Goal: Task Accomplishment & Management: Use online tool/utility

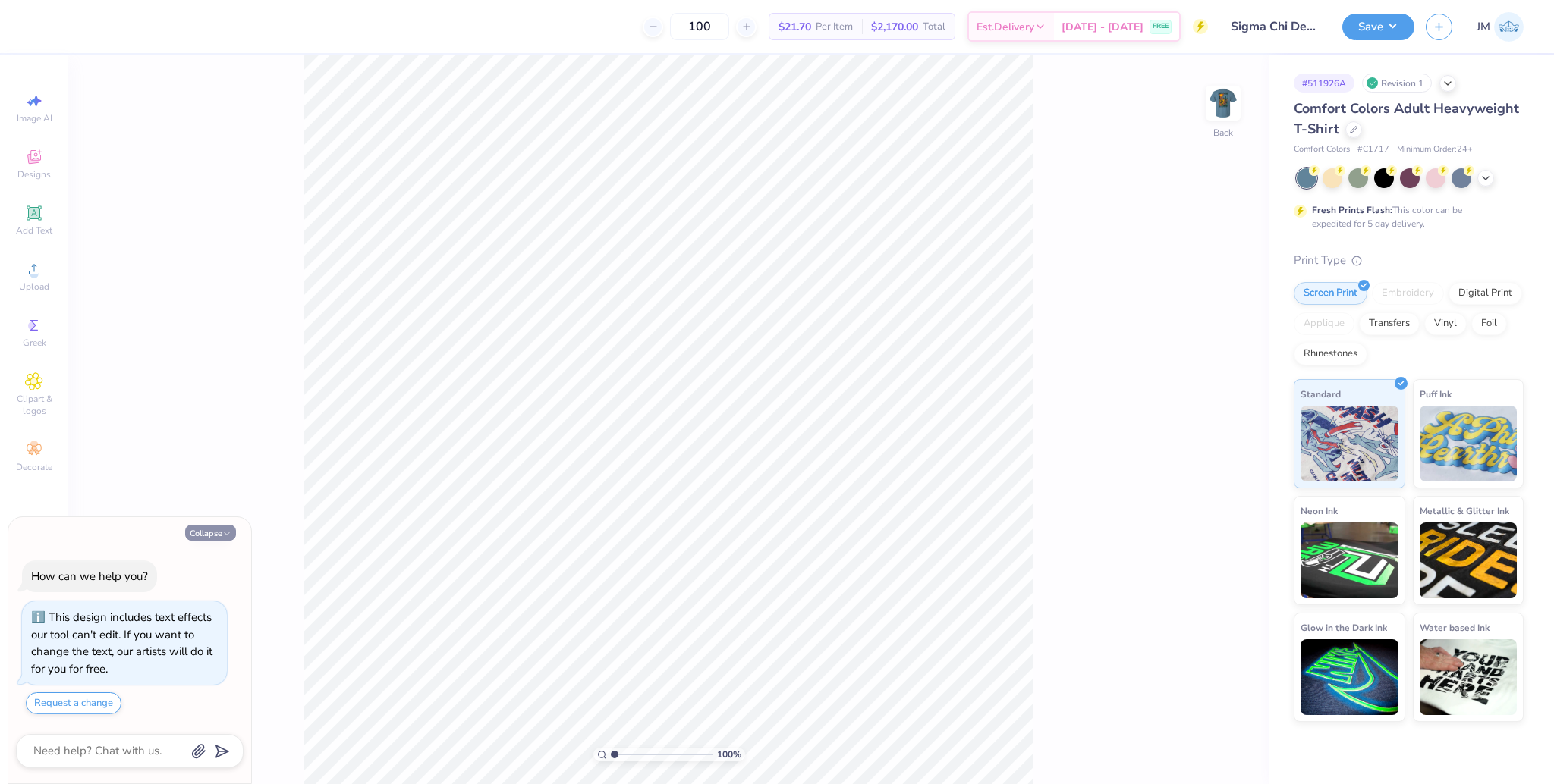
click at [218, 531] on button "Collapse" at bounding box center [211, 532] width 51 height 16
type textarea "x"
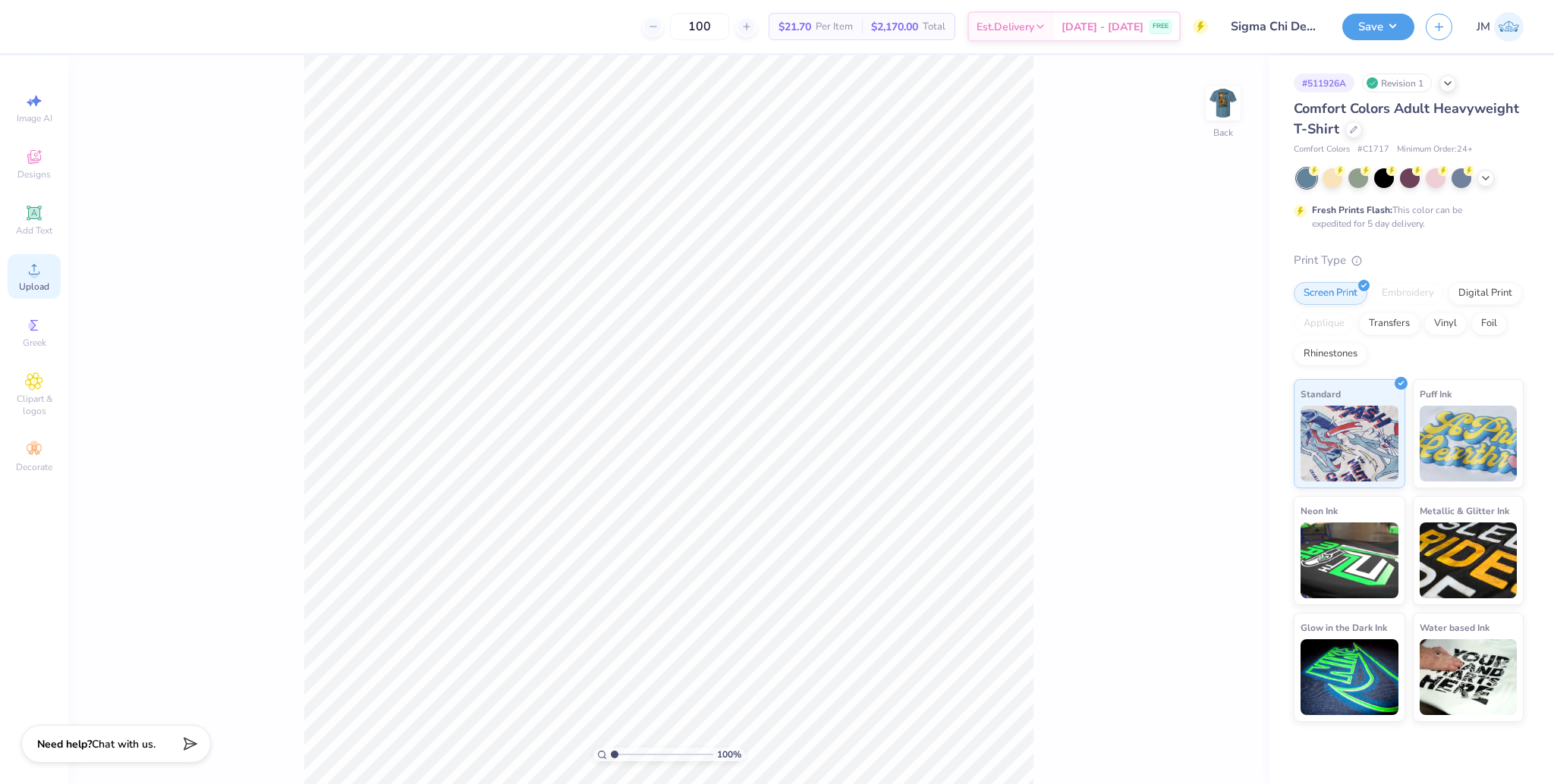
click at [40, 289] on span "Upload" at bounding box center [34, 287] width 31 height 12
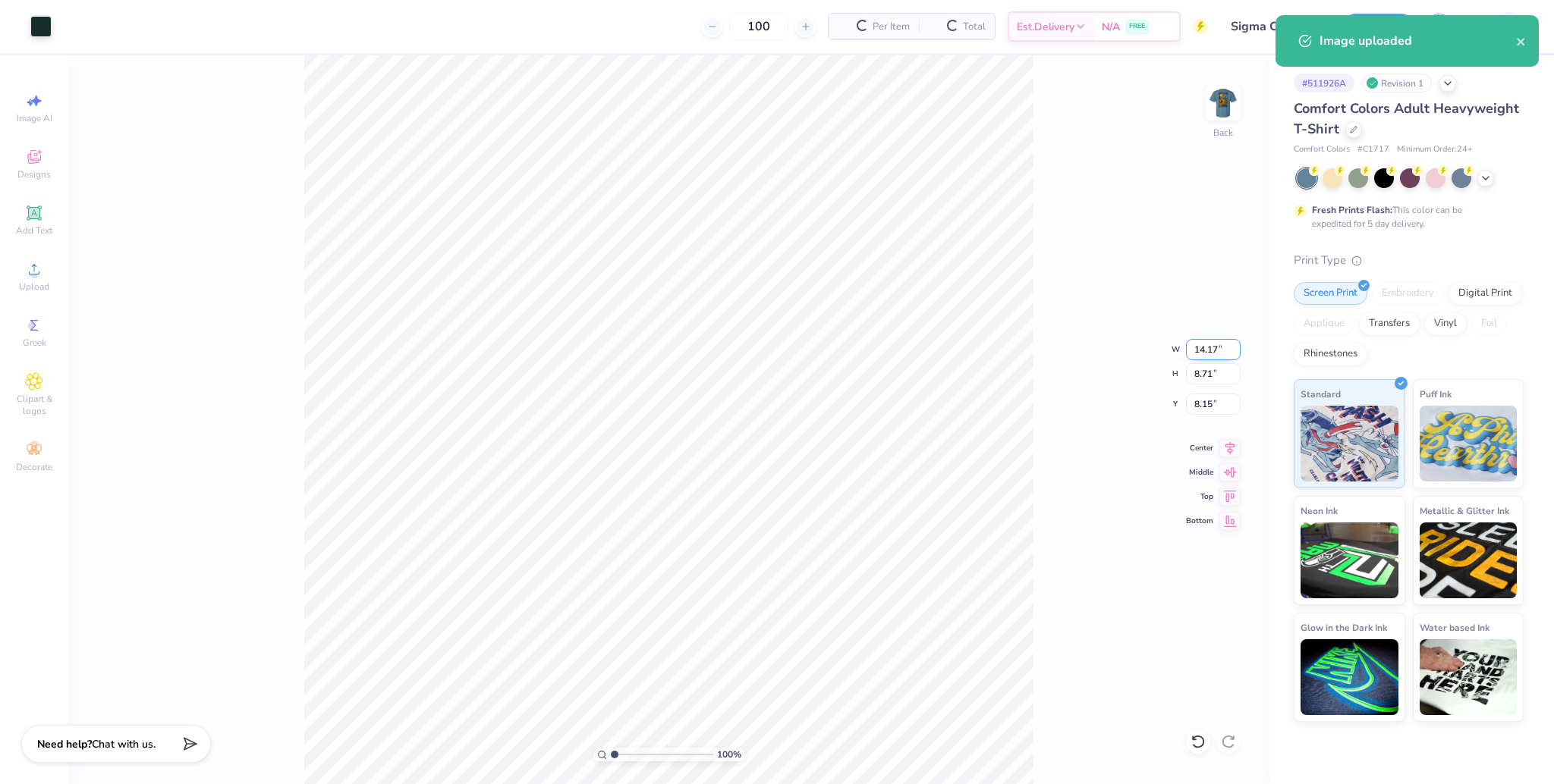
click at [1203, 353] on input "14.17" at bounding box center [1214, 350] width 54 height 21
type input "3.50"
type input "2.15"
type input "11.43"
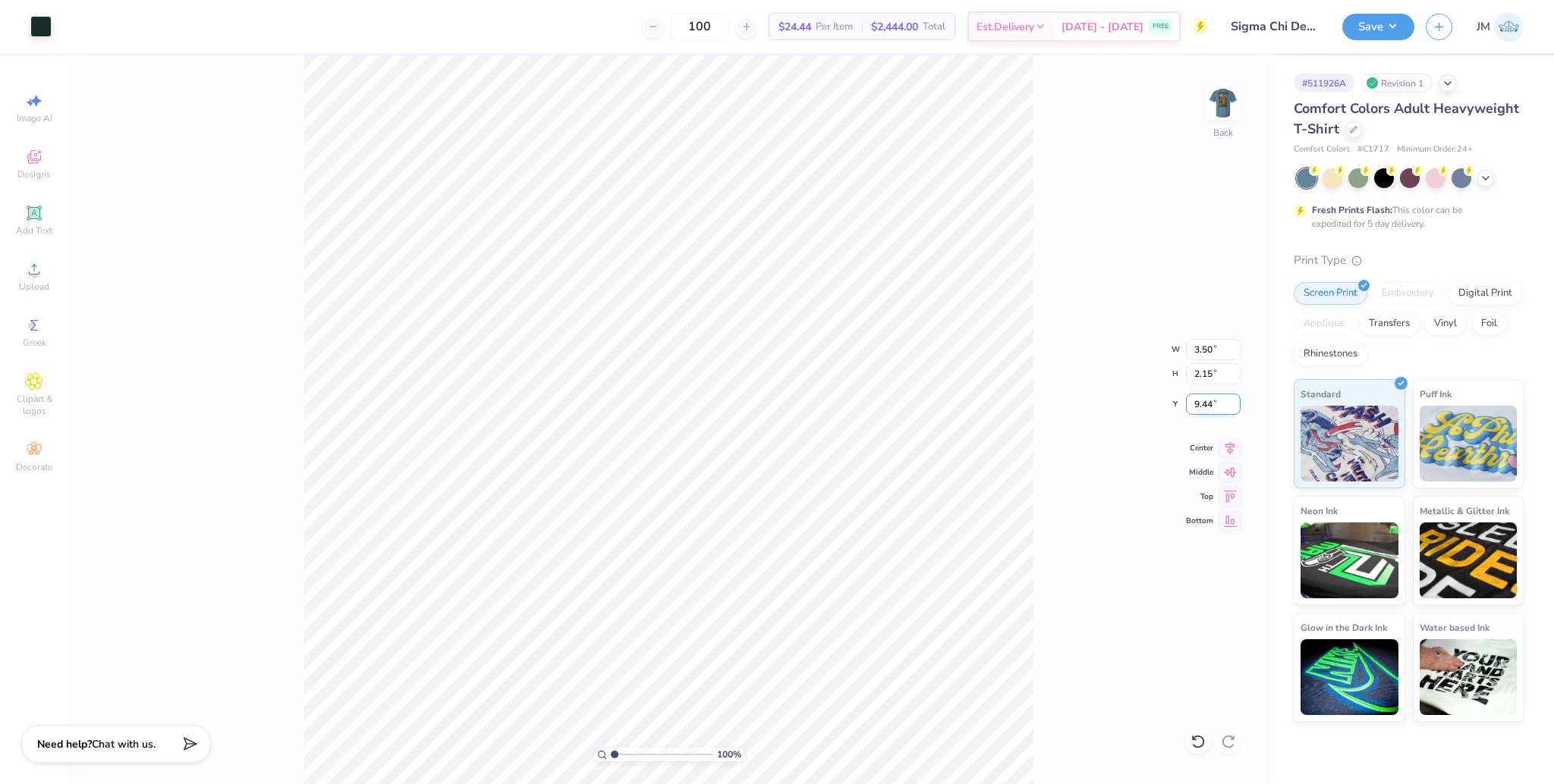
click at [1209, 401] on input "9.44" at bounding box center [1214, 404] width 54 height 21
type input "3.00"
click at [1224, 114] on img at bounding box center [1222, 103] width 61 height 61
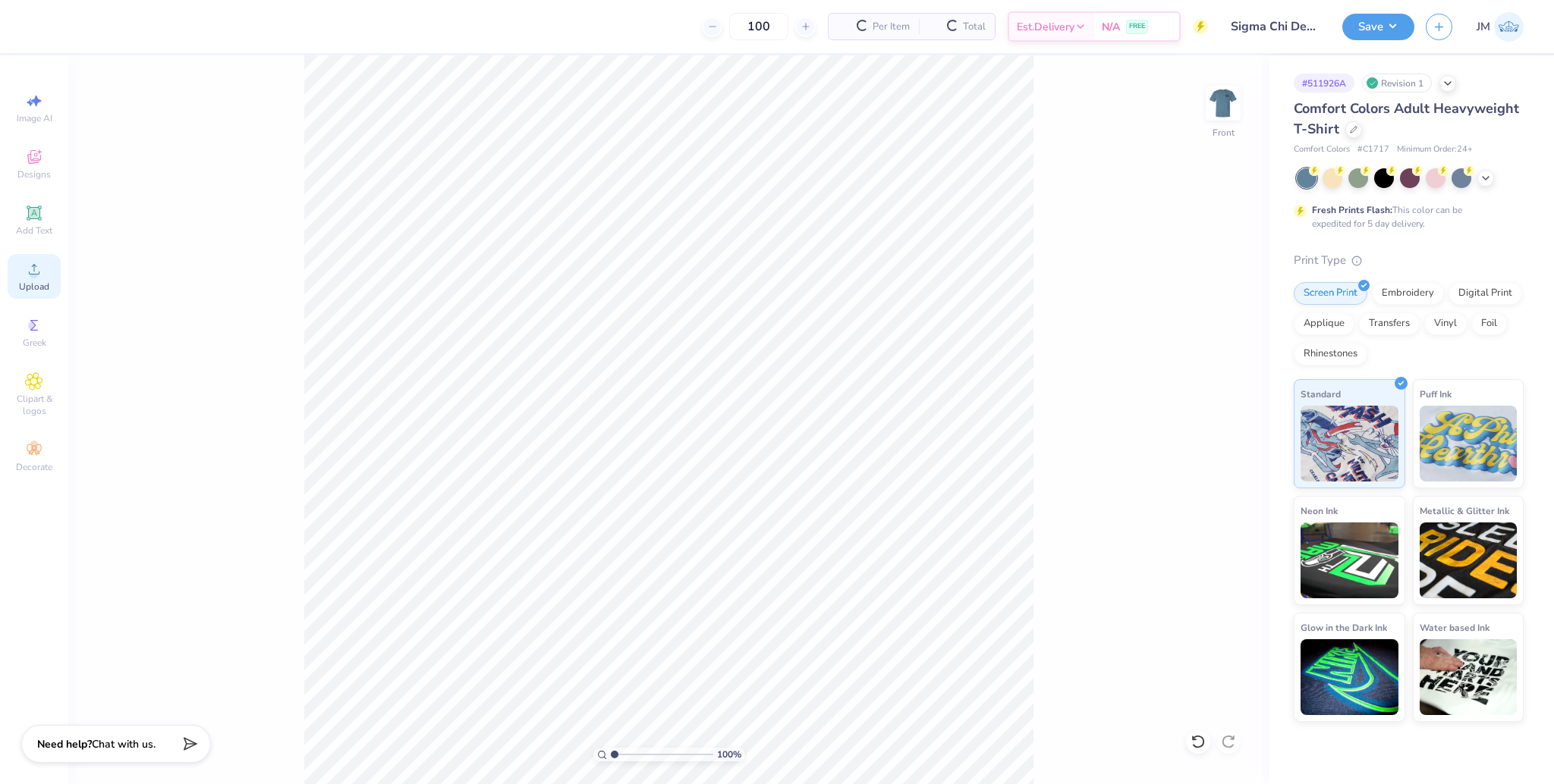
click at [25, 272] on icon at bounding box center [34, 269] width 18 height 18
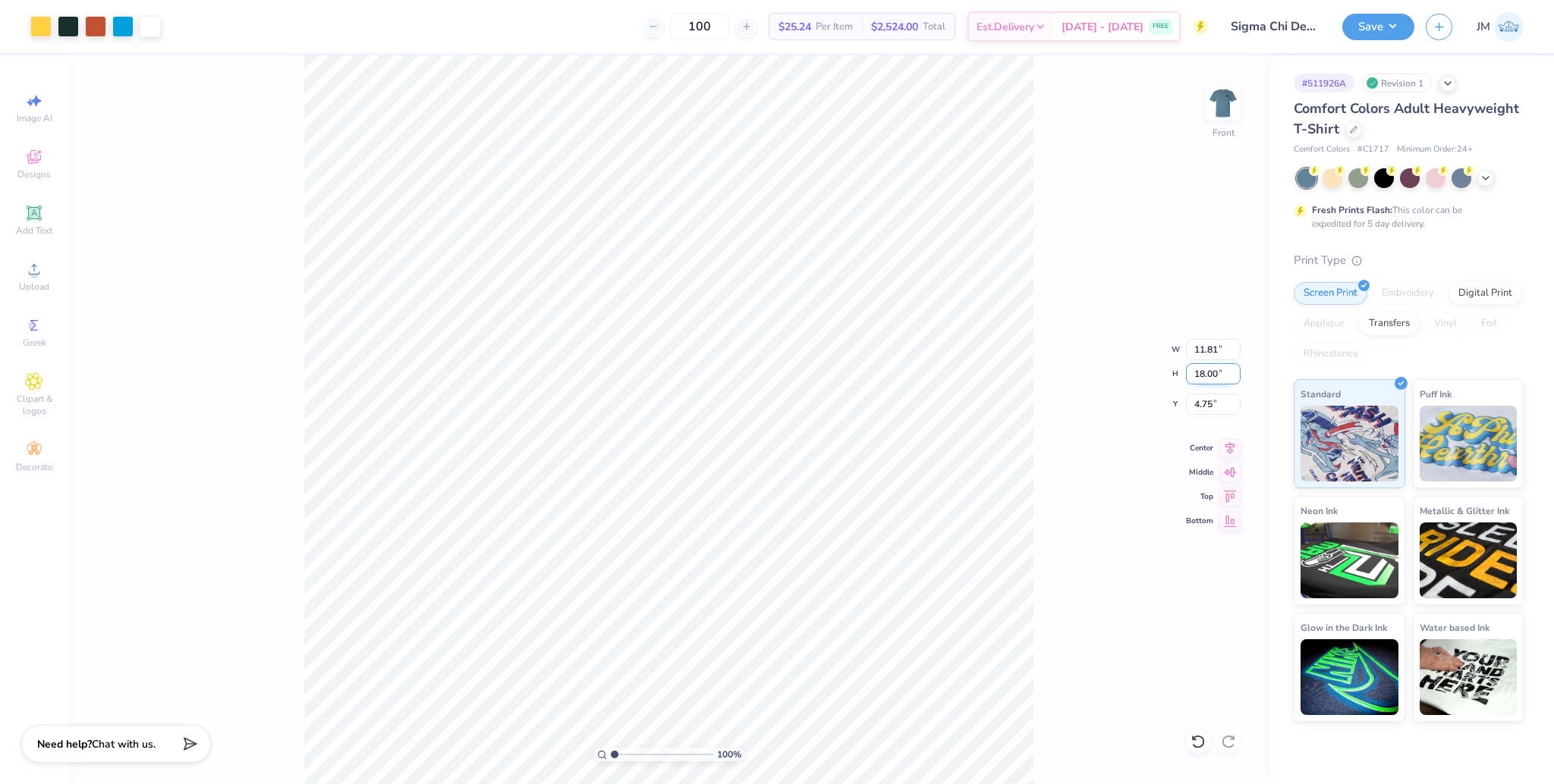
click at [1196, 381] on input "18.00" at bounding box center [1214, 374] width 54 height 21
type input "15"
type input "9.84"
type input "15.00"
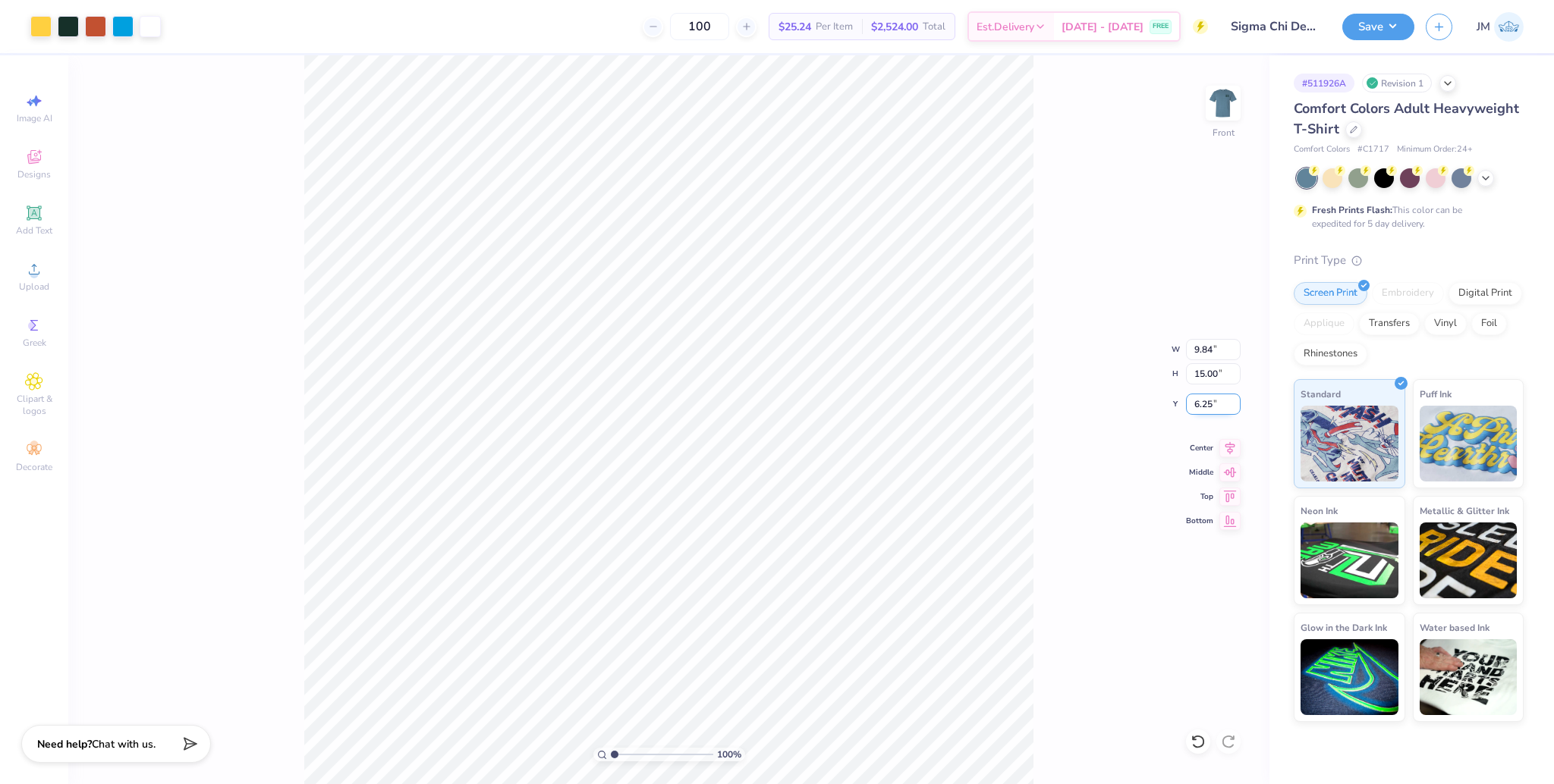
click at [1211, 402] on input "6.25" at bounding box center [1214, 404] width 54 height 21
click at [1202, 404] on input "6.25" at bounding box center [1214, 404] width 54 height 21
type input "3.00"
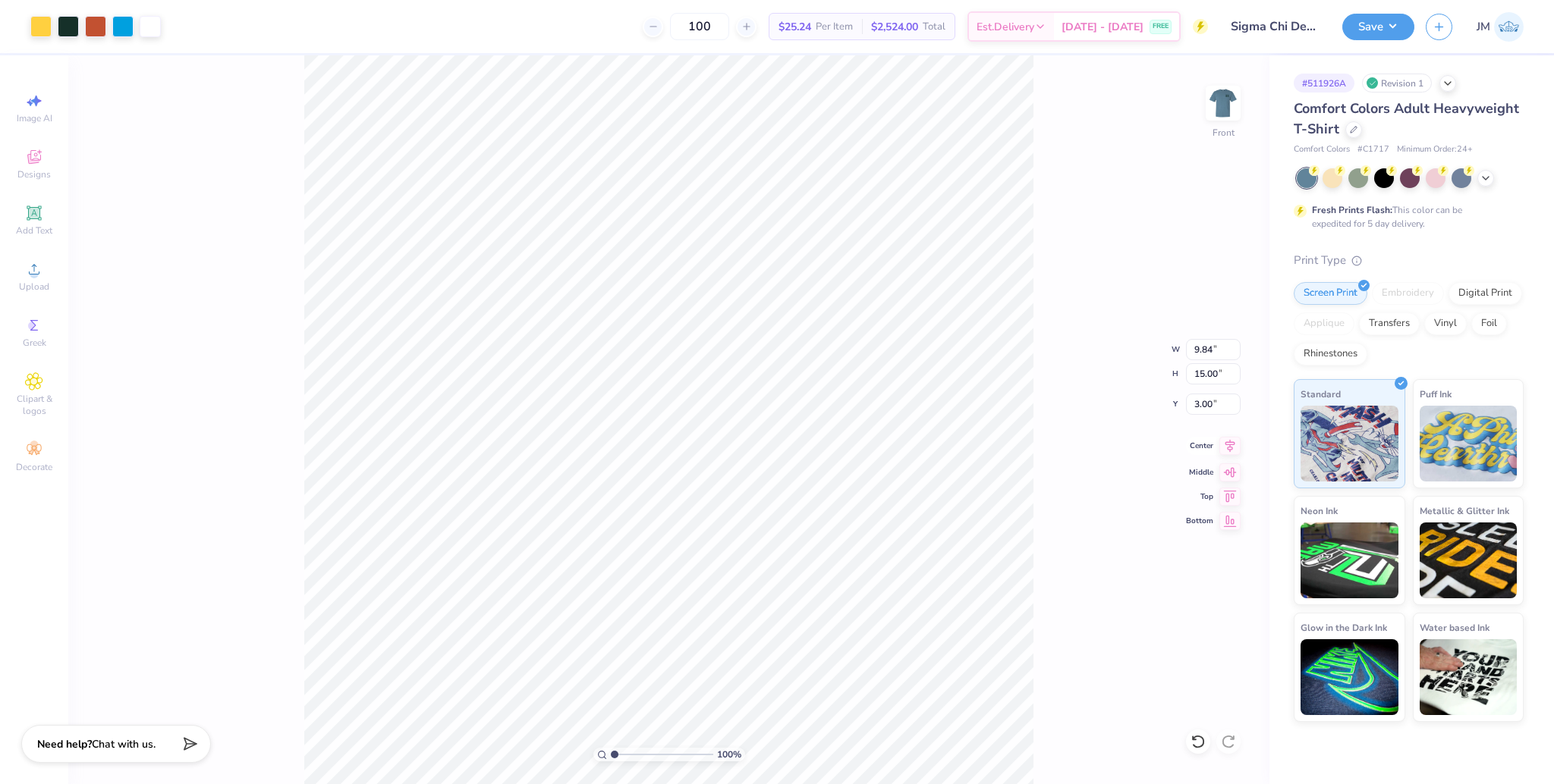
click at [1228, 448] on icon at bounding box center [1230, 446] width 10 height 13
type input "1"
drag, startPoint x: 616, startPoint y: 752, endPoint x: 577, endPoint y: 734, distance: 43.0
click at [611, 748] on input "range" at bounding box center [662, 755] width 103 height 14
click at [1386, 24] on button "Save" at bounding box center [1379, 25] width 72 height 26
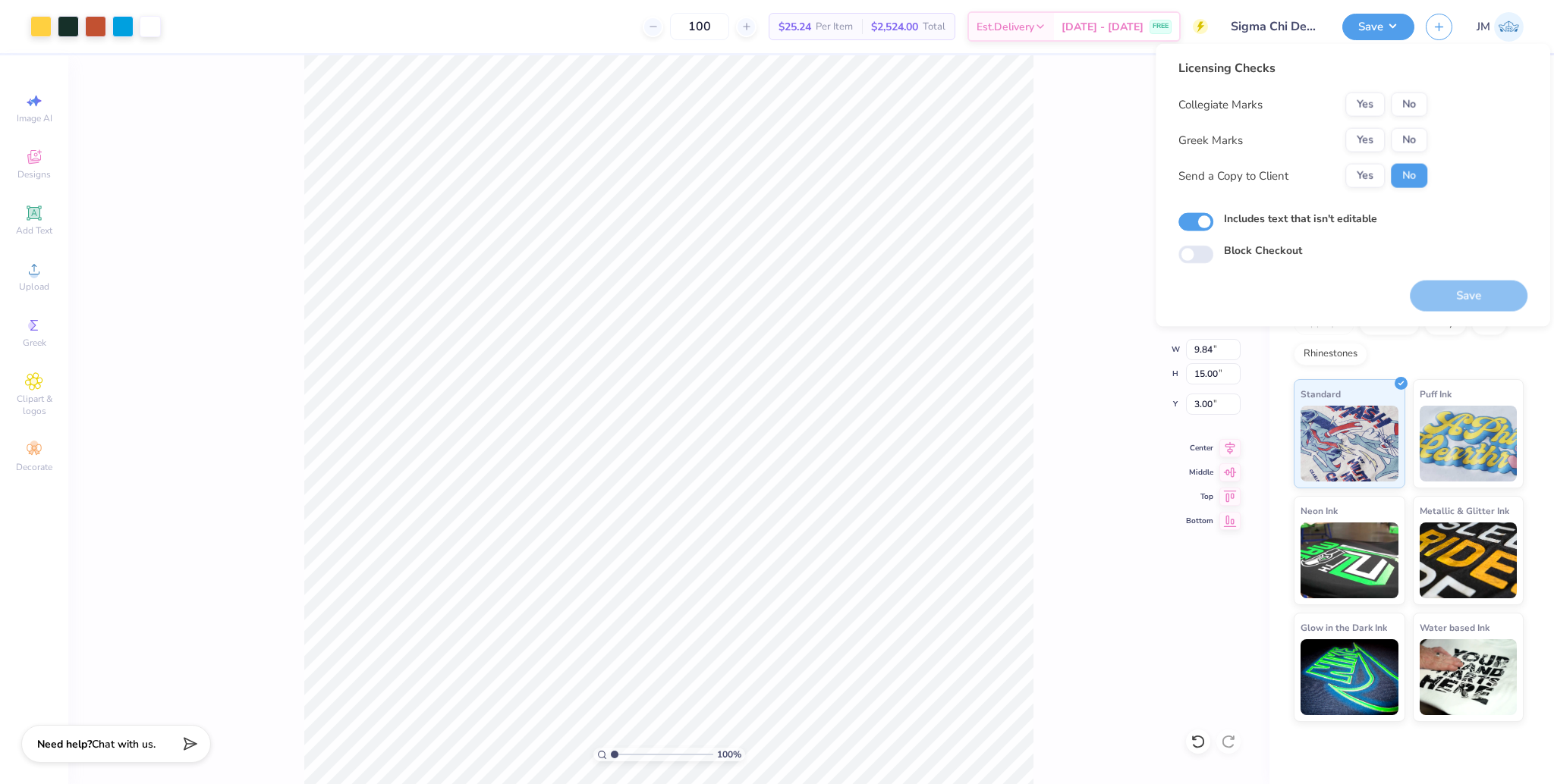
click at [1399, 100] on button "No" at bounding box center [1409, 104] width 37 height 25
click at [1363, 132] on button "Yes" at bounding box center [1364, 140] width 39 height 25
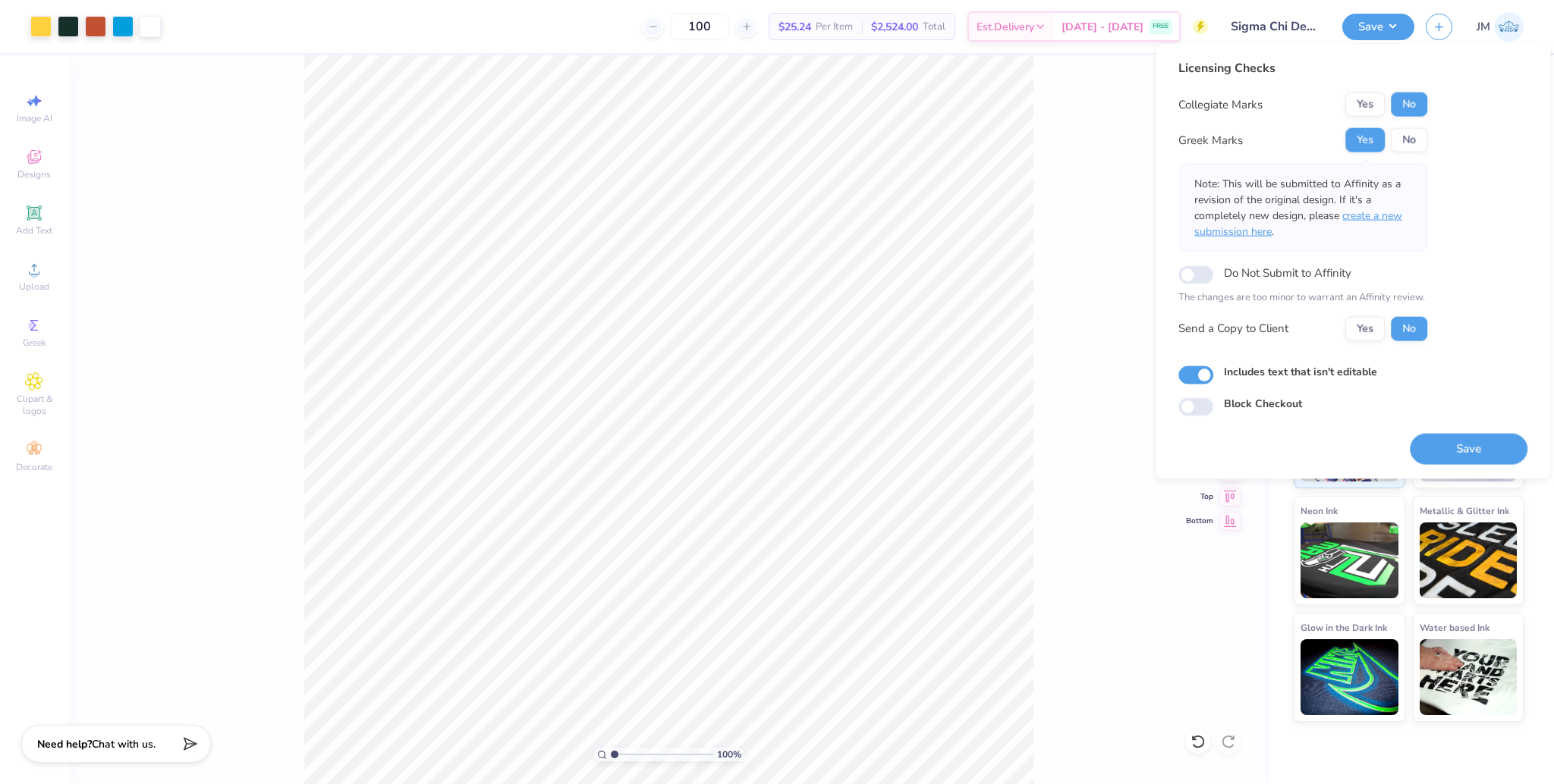
click at [1386, 219] on span "create a new submission here" at bounding box center [1298, 224] width 208 height 31
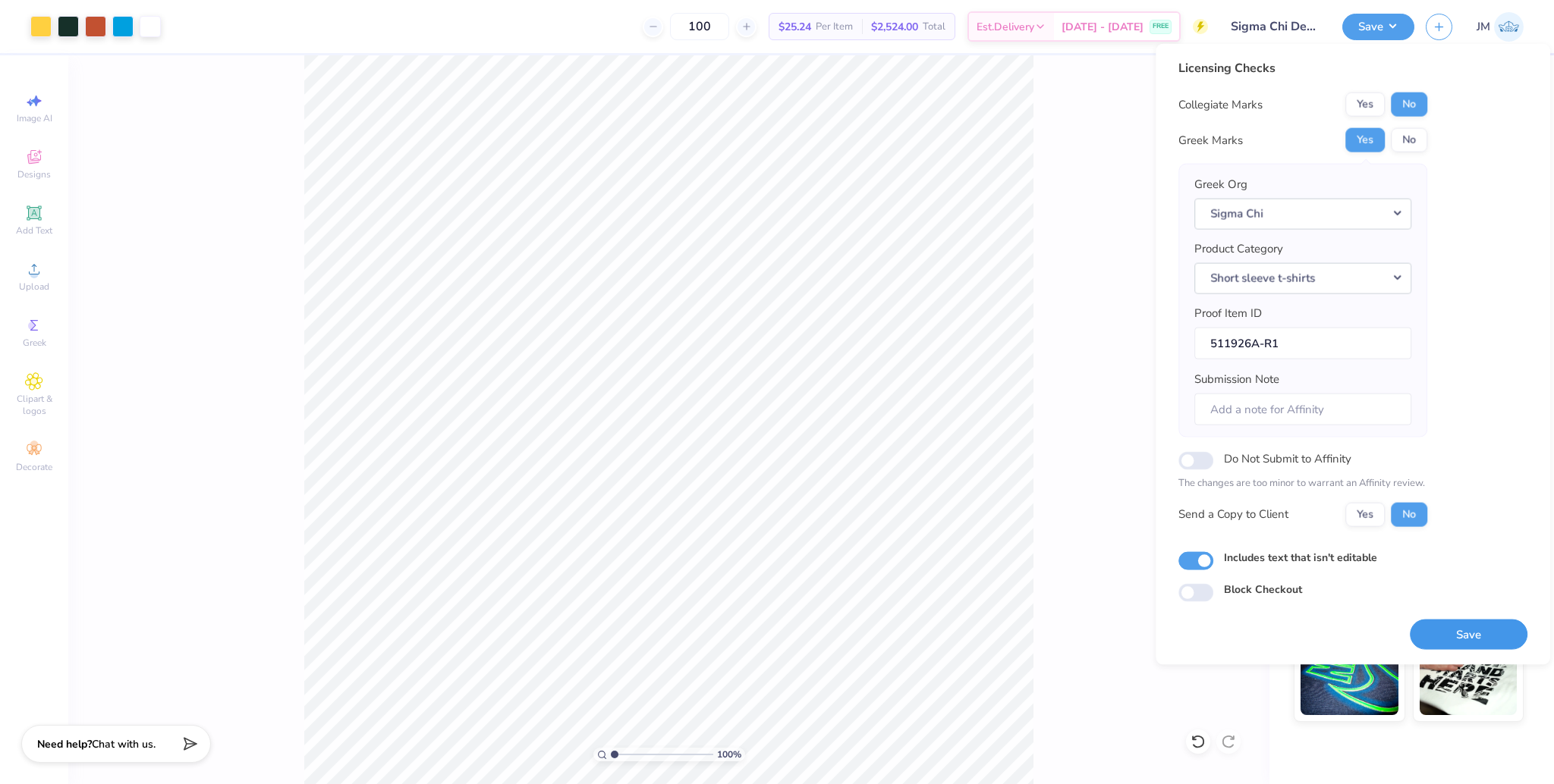
click at [1457, 631] on button "Save" at bounding box center [1469, 634] width 118 height 31
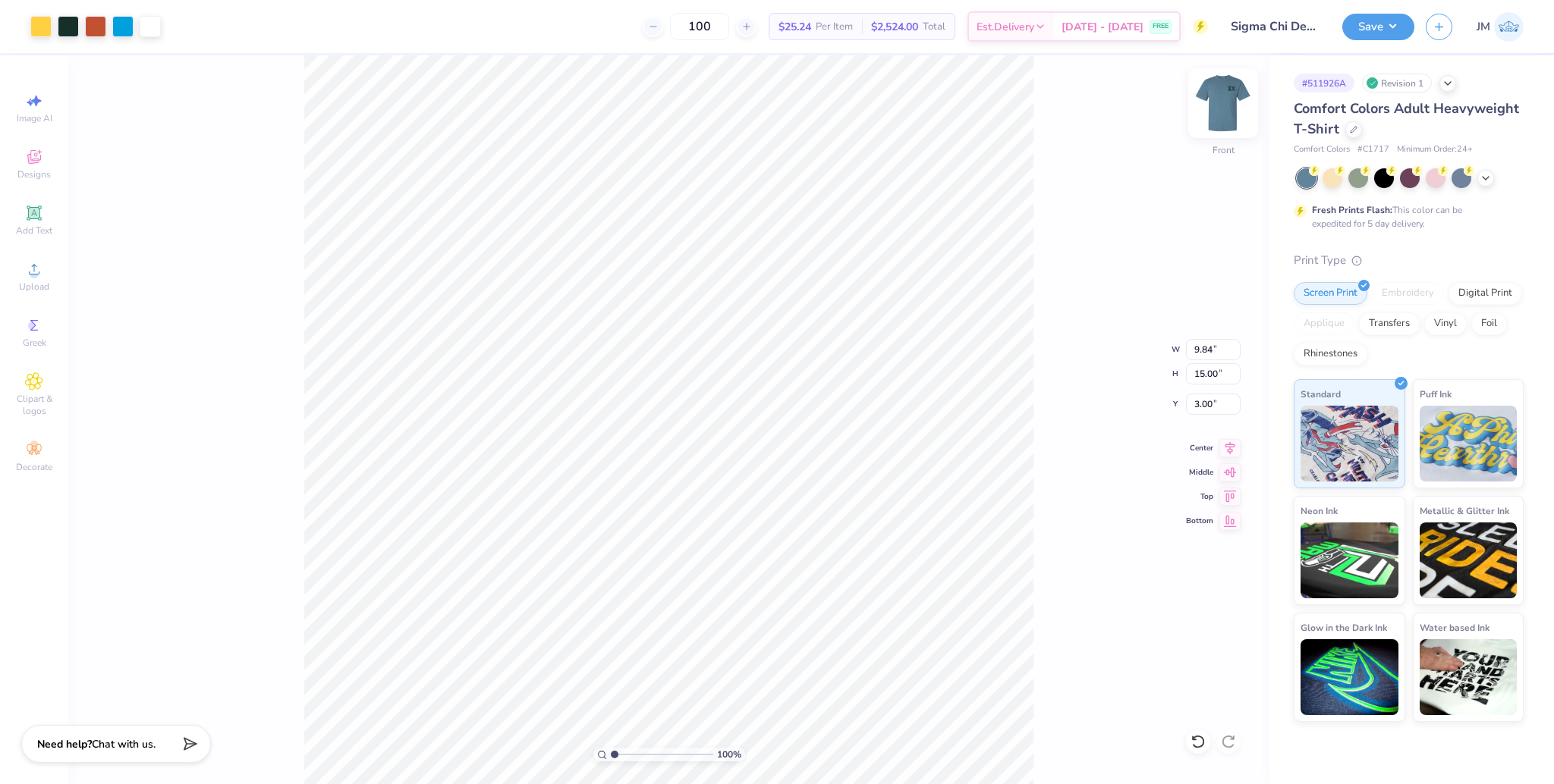
click at [1224, 100] on img at bounding box center [1222, 103] width 61 height 61
